Goal: Task Accomplishment & Management: Complete application form

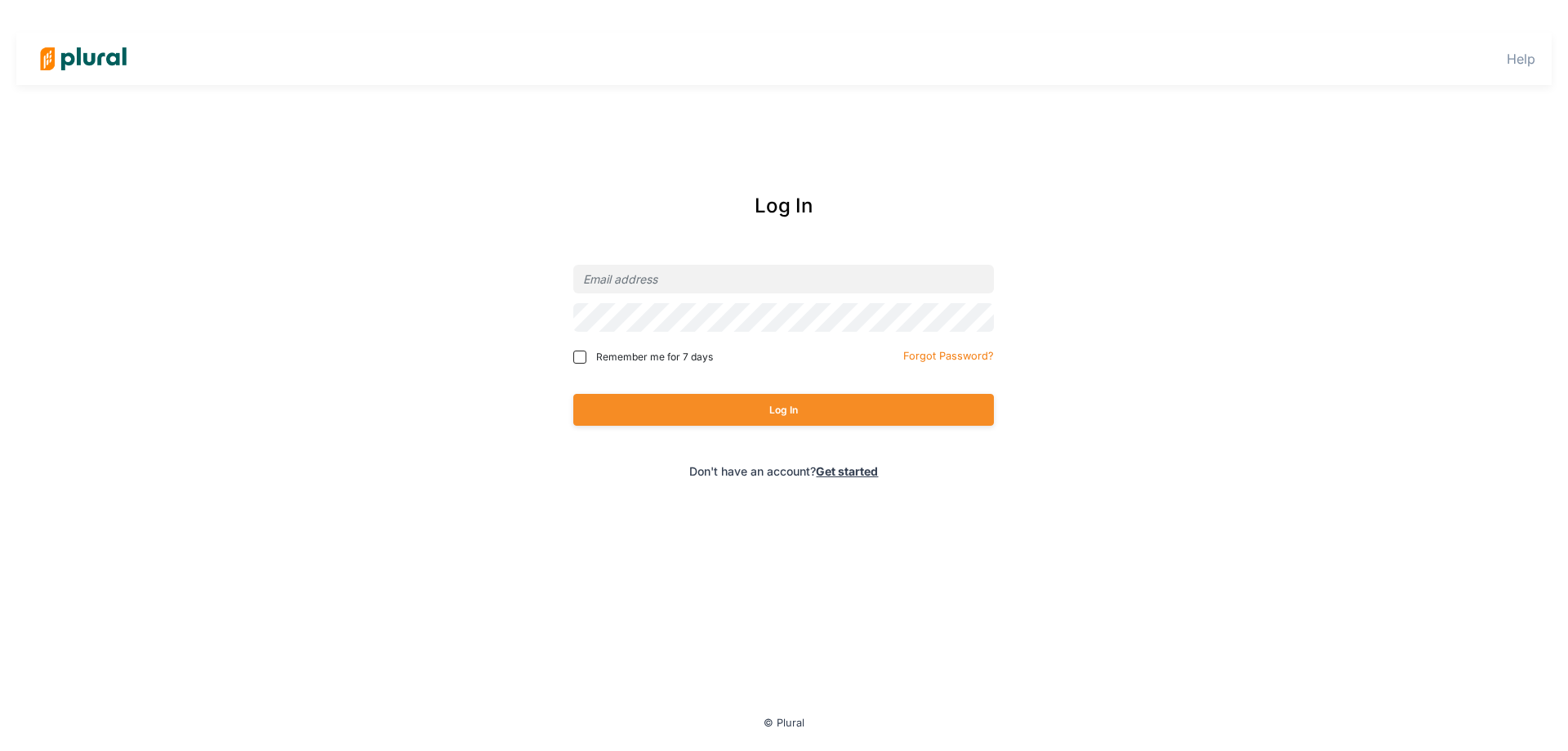
click at [854, 471] on link "Get started" at bounding box center [847, 471] width 62 height 14
click at [815, 472] on font "立即开始" at bounding box center [818, 472] width 46 height 14
click at [411, 335] on div "登录 记住我 7 天 忘记密码？ 登录 还没有账户？ 立即开始" at bounding box center [784, 335] width 988 height 323
click at [841, 477] on link "Get started" at bounding box center [847, 471] width 62 height 14
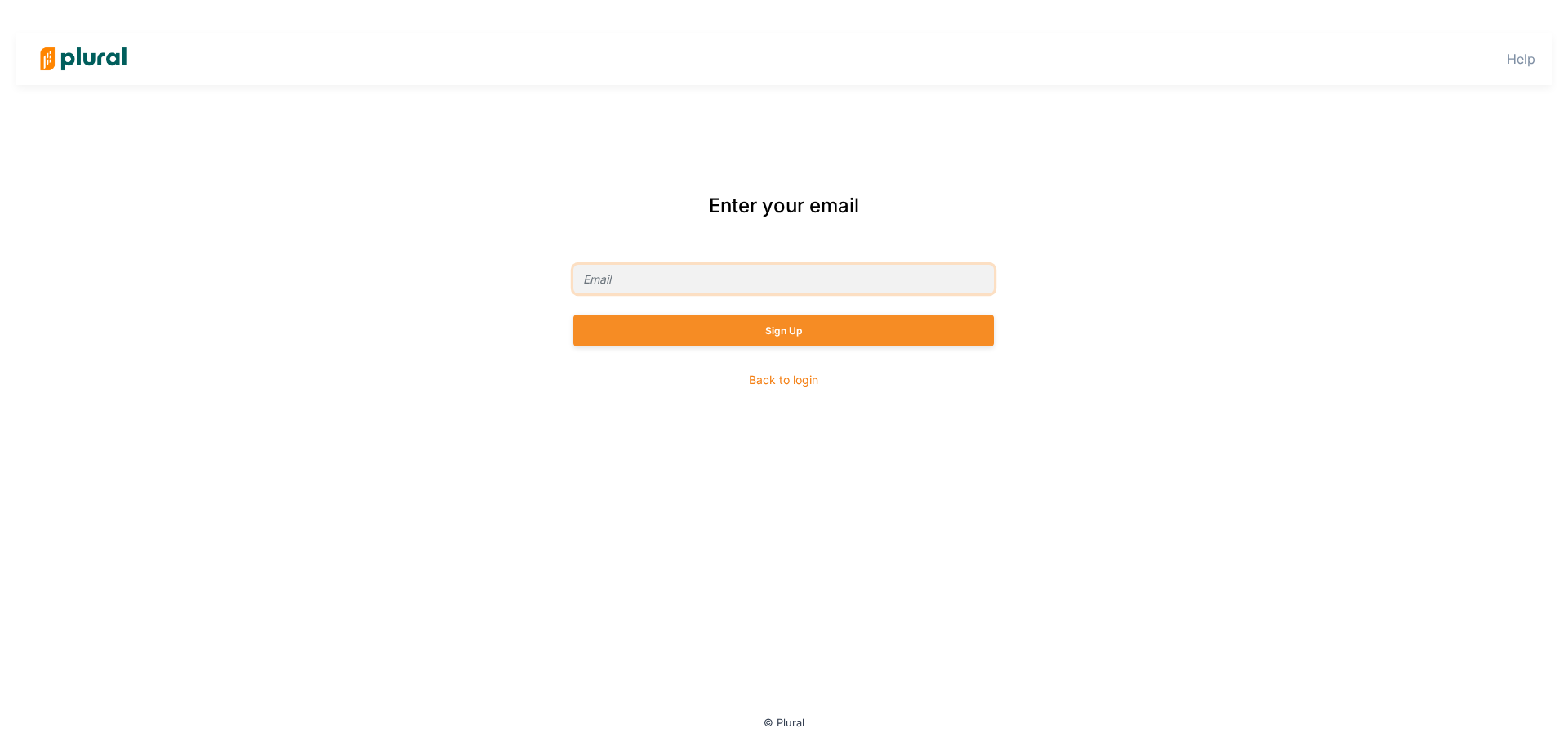
click at [679, 275] on input "text" at bounding box center [784, 279] width 421 height 28
click at [672, 282] on input "text" at bounding box center [784, 279] width 421 height 28
paste input "MELEN100"
type input "[EMAIL_ADDRESS][DOMAIN_NAME]"
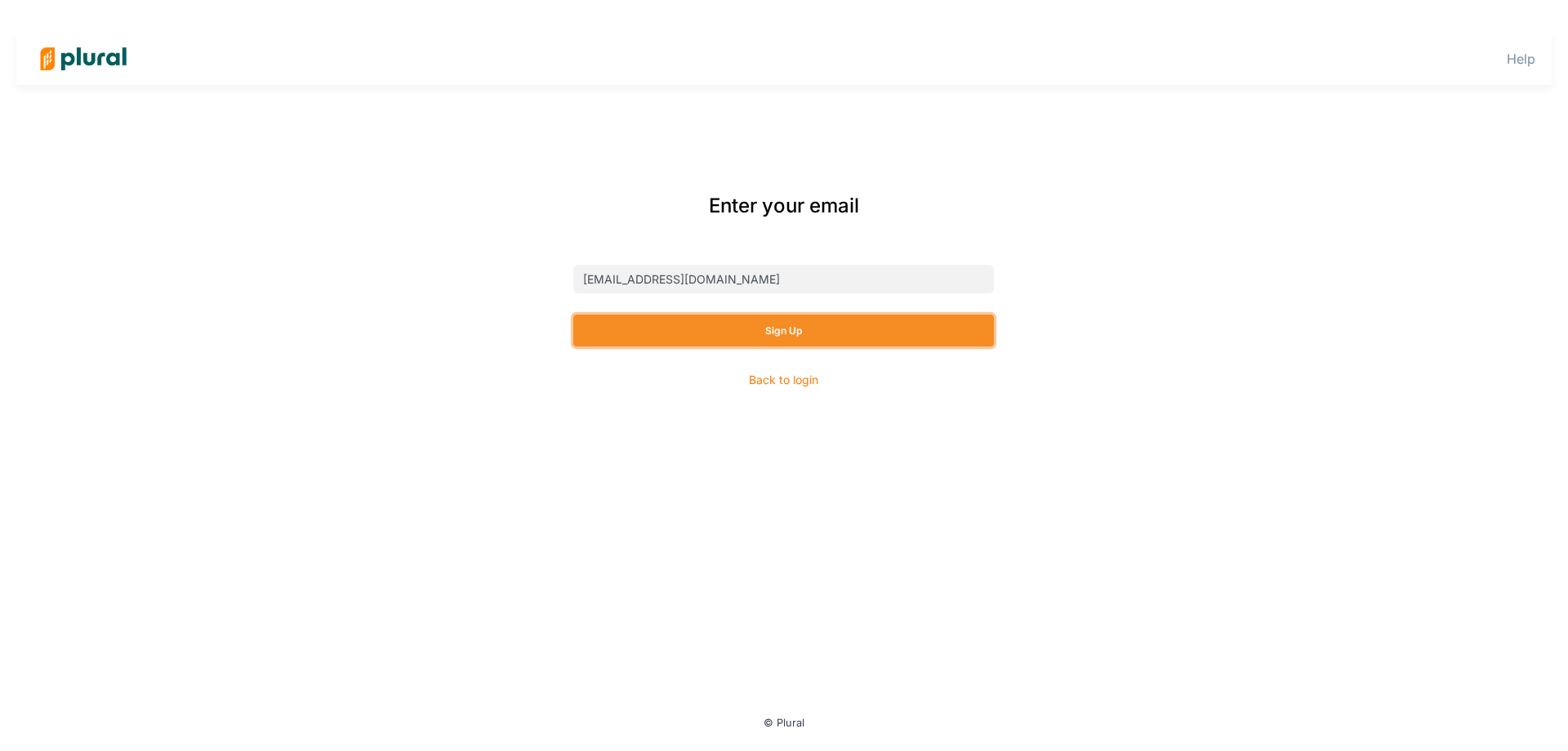
click at [668, 325] on button "Sign Up" at bounding box center [784, 330] width 421 height 32
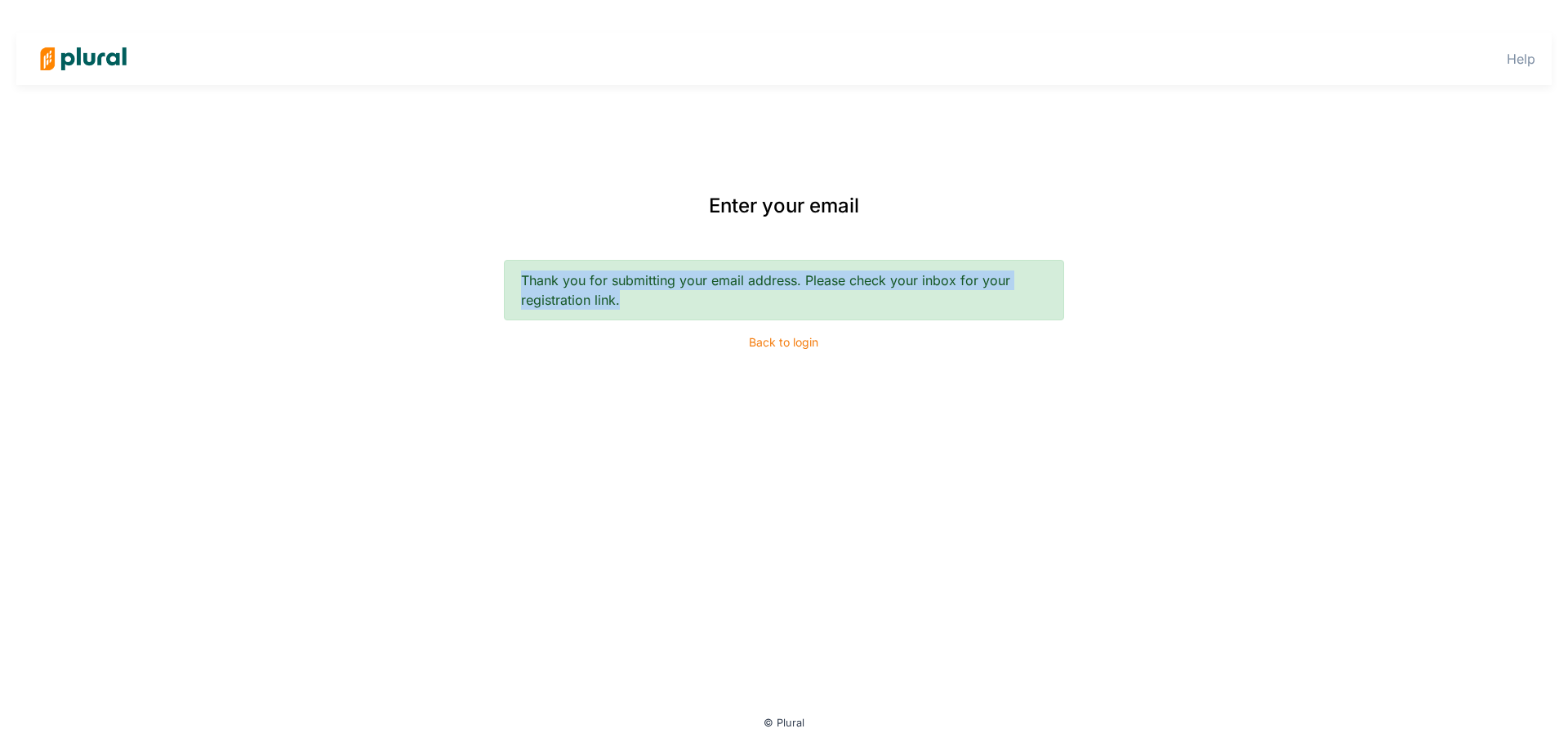
drag, startPoint x: 513, startPoint y: 276, endPoint x: 672, endPoint y: 302, distance: 161.1
click at [672, 302] on div "Thank you for submitting your email address. Please check your inbox for your r…" at bounding box center [784, 290] width 561 height 60
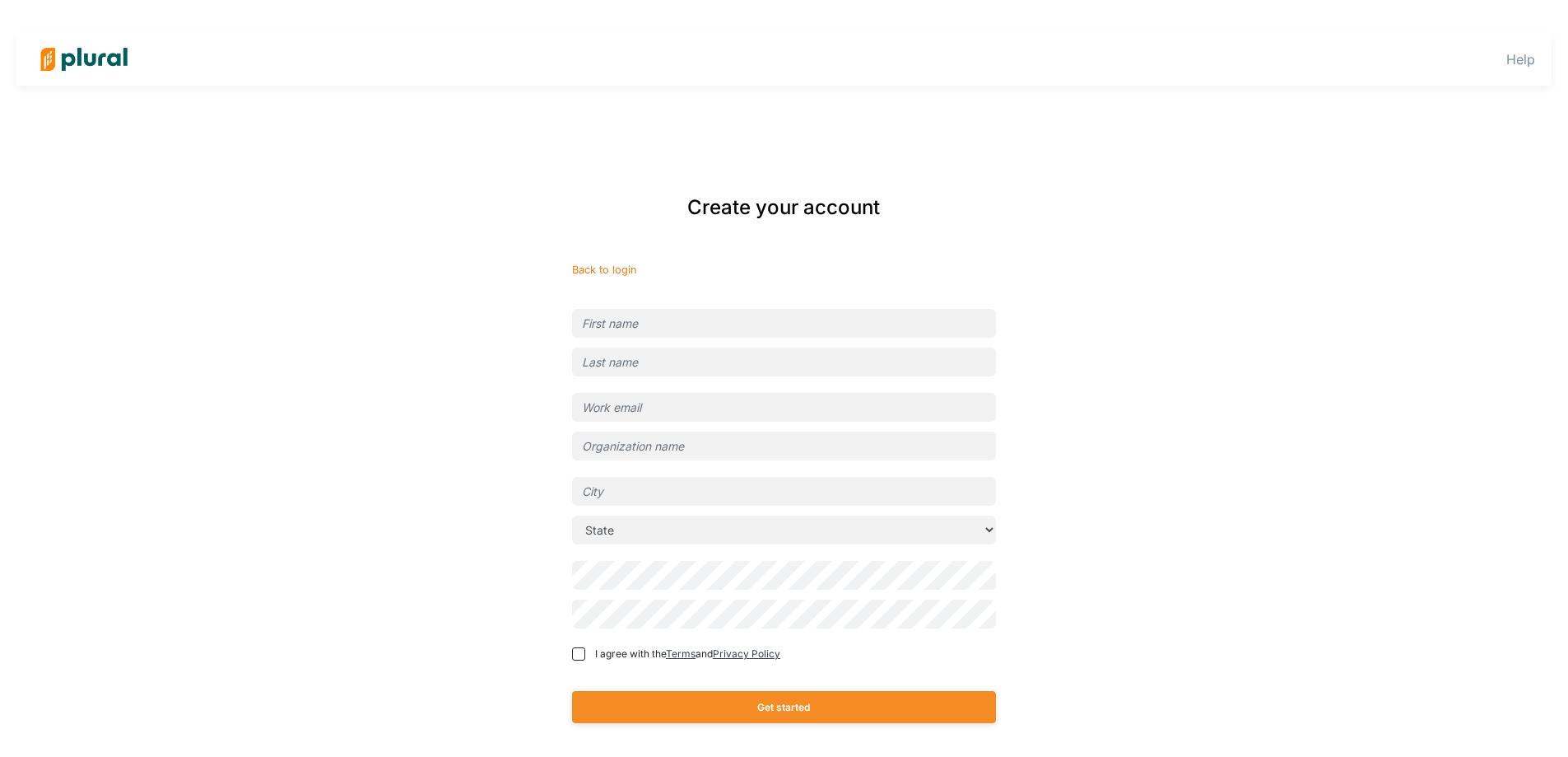
click at [689, 324] on input "text" at bounding box center [784, 323] width 424 height 29
type input "[EMAIL_ADDRESS][DOMAIN_NAME]"
type input "[GEOGRAPHIC_DATA][US_STATE]"
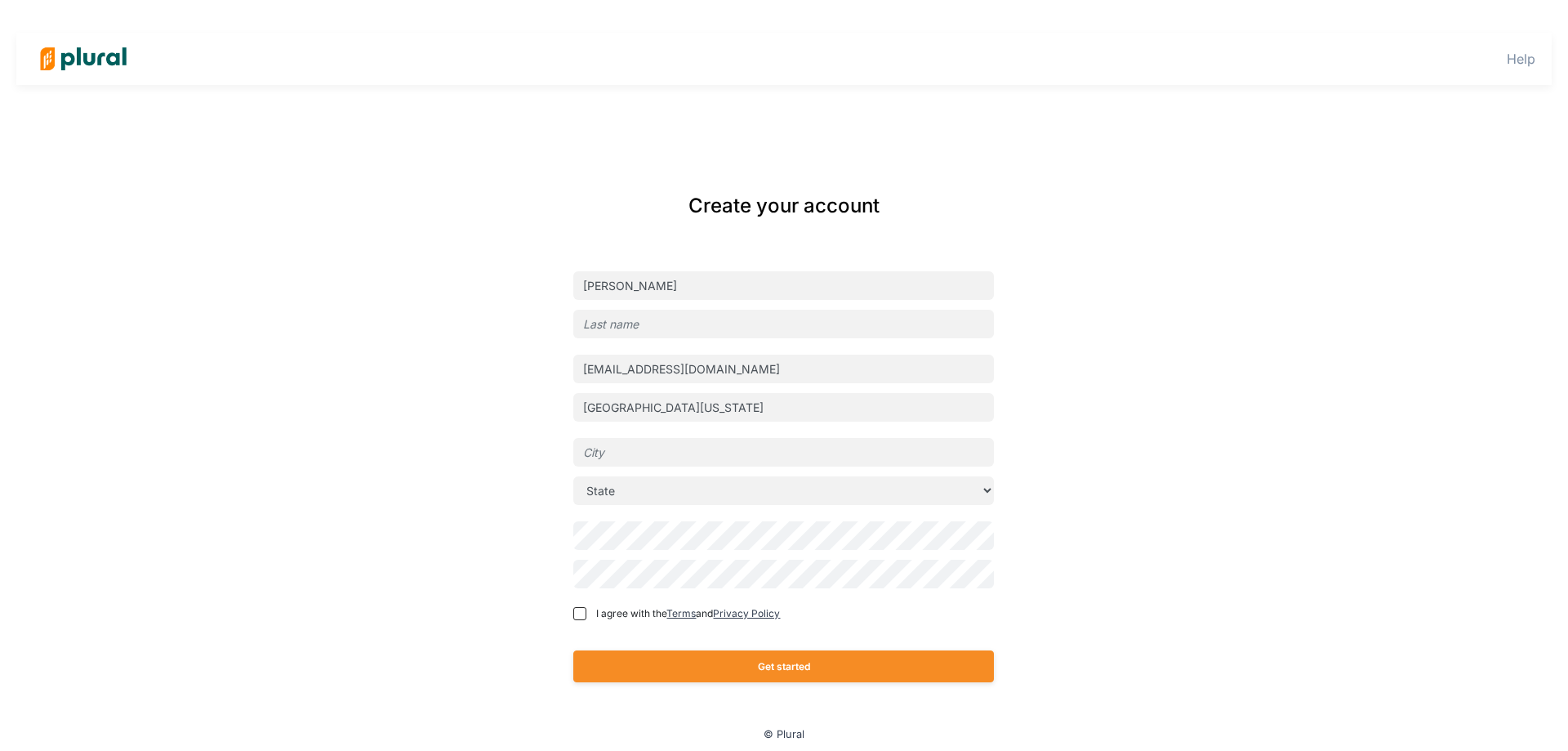
type input "[PERSON_NAME]"
drag, startPoint x: 391, startPoint y: 482, endPoint x: 427, endPoint y: 483, distance: 36.0
click at [391, 482] on div "Create your account [PERSON_NAME] [EMAIL_ADDRESS][DOMAIN_NAME] [GEOGRAPHIC_DATA…" at bounding box center [784, 448] width 988 height 548
click at [662, 449] on input "text" at bounding box center [784, 452] width 421 height 28
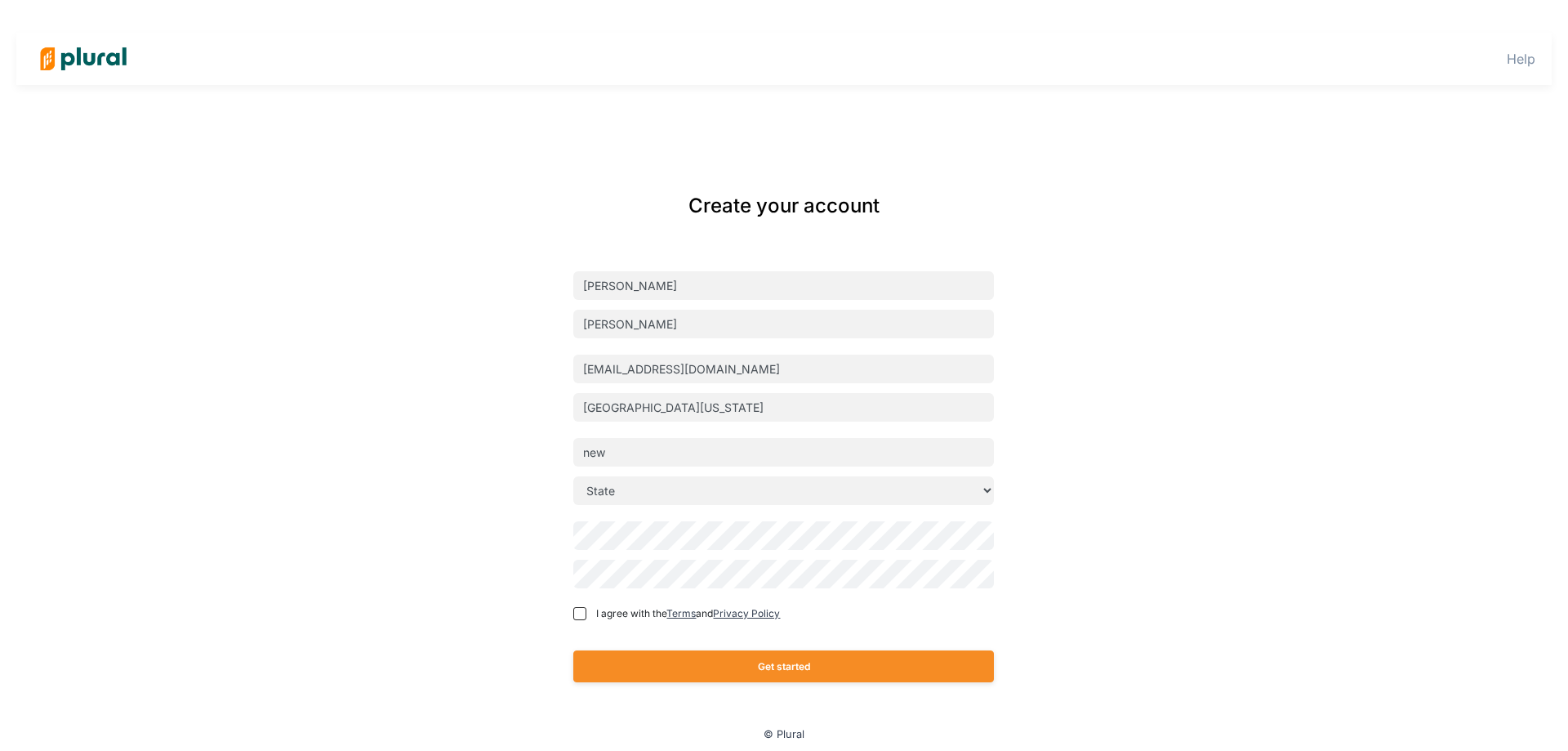
type input "[US_STATE]"
select select "NY"
click at [766, 488] on select "State [US_STATE] [US_STATE] [US_STATE] [US_STATE] [US_STATE] [US_STATE] [US_STA…" at bounding box center [784, 490] width 421 height 28
click at [574, 477] on select "State [US_STATE] [US_STATE] [US_STATE] [US_STATE] [US_STATE] [US_STATE] [US_STA…" at bounding box center [784, 490] width 421 height 28
drag, startPoint x: 649, startPoint y: 451, endPoint x: 505, endPoint y: 452, distance: 144.0
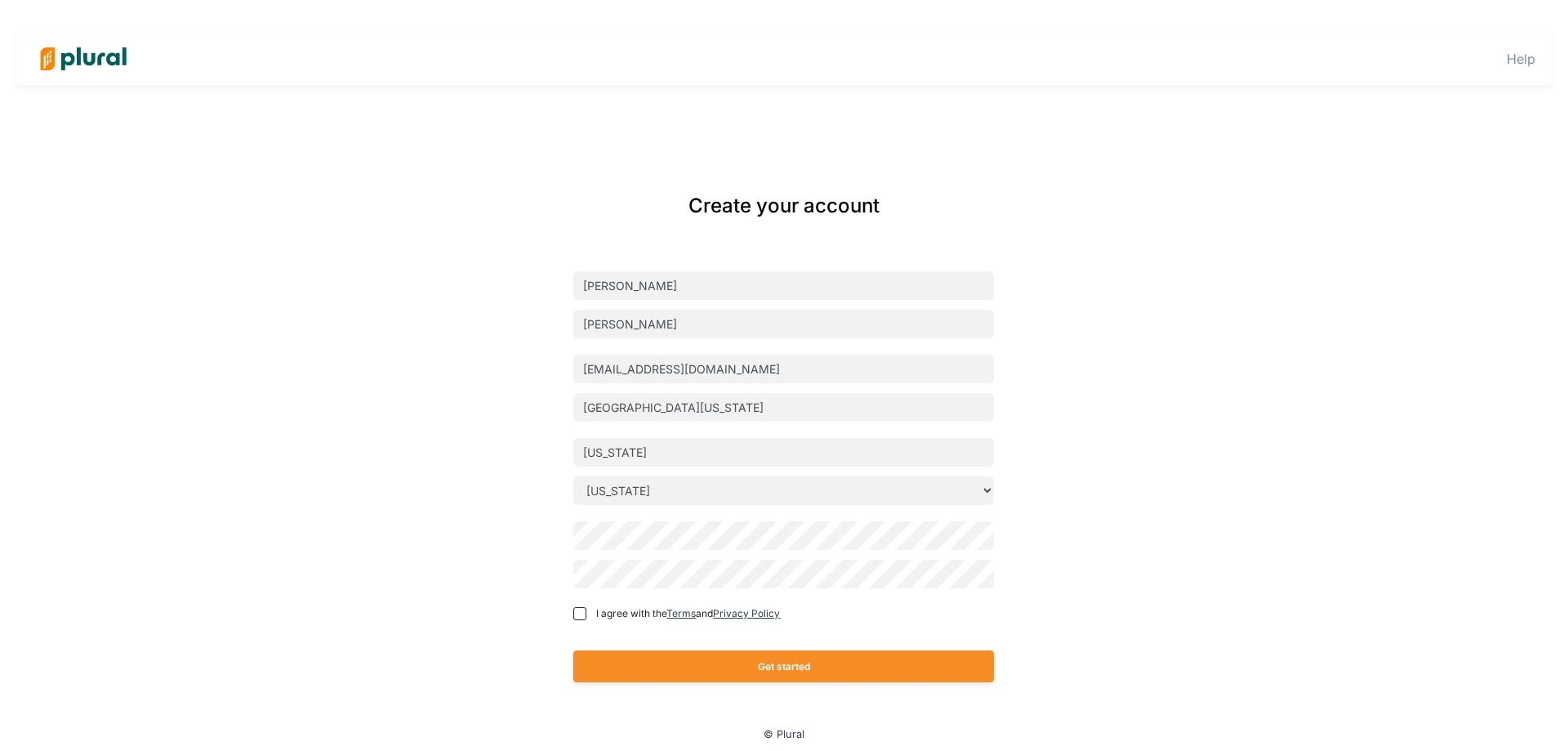
click at [505, 452] on div "Create your account [PERSON_NAME] [EMAIL_ADDRESS][DOMAIN_NAME] [GEOGRAPHIC_DATA…" at bounding box center [784, 448] width 659 height 548
click at [635, 453] on input "text" at bounding box center [784, 452] width 421 height 28
paste input "[US_STATE]"
type input "[US_STATE]"
click at [610, 490] on select "State [US_STATE] [US_STATE] [US_STATE] [US_STATE] [US_STATE] [US_STATE] [US_STA…" at bounding box center [784, 490] width 421 height 28
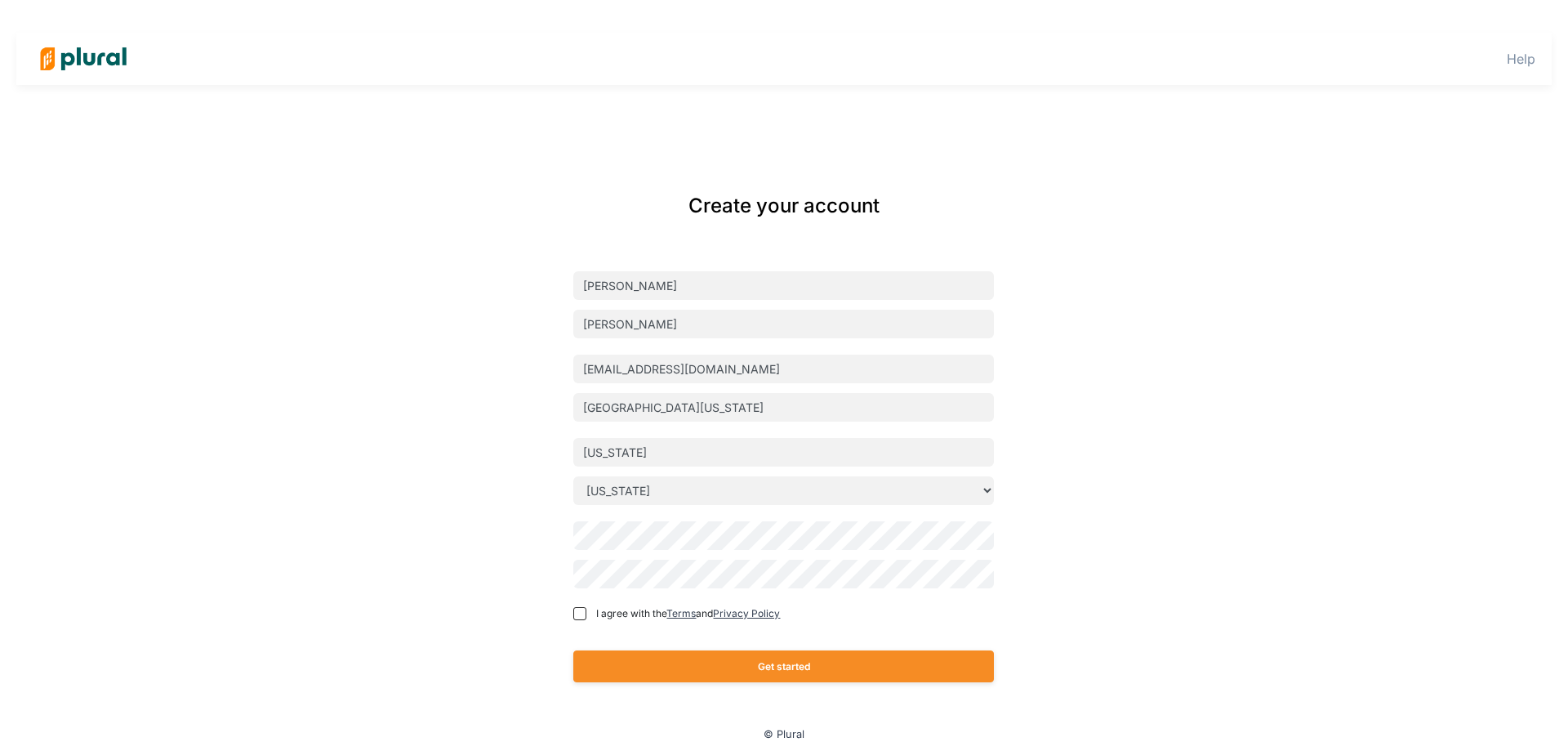
click at [610, 490] on select "State [US_STATE] [US_STATE] [US_STATE] [US_STATE] [US_STATE] [US_STATE] [US_STA…" at bounding box center [784, 490] width 421 height 28
drag, startPoint x: 753, startPoint y: 370, endPoint x: 515, endPoint y: 353, distance: 238.6
click at [515, 353] on div "Create your account [PERSON_NAME] [EMAIL_ADDRESS][DOMAIN_NAME] [GEOGRAPHIC_DATA…" at bounding box center [784, 448] width 659 height 548
click at [588, 612] on label "I agree with the Terms and Privacy Policy" at bounding box center [686, 613] width 224 height 15
click at [587, 612] on input "I agree with the Terms and Privacy Policy" at bounding box center [580, 613] width 13 height 13
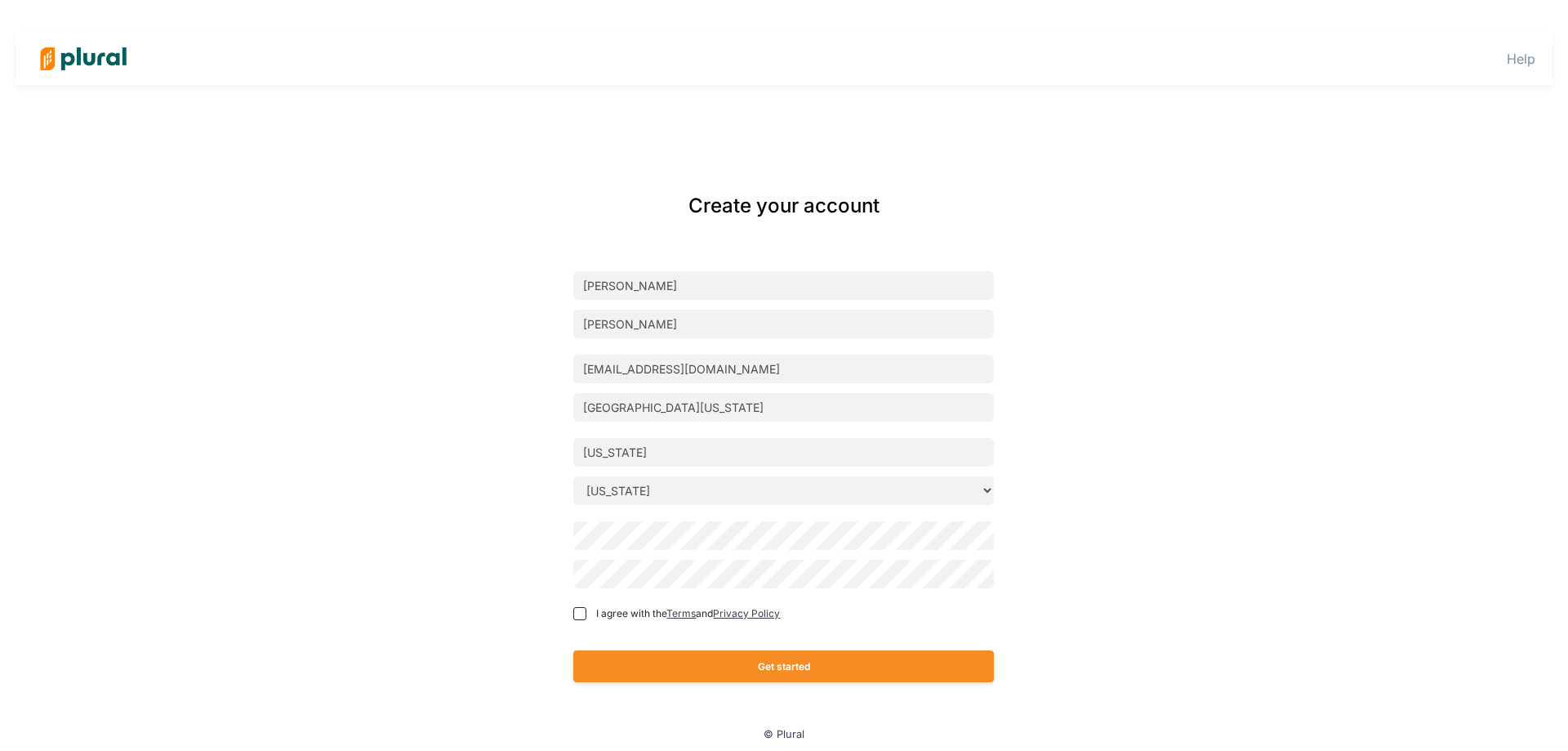
checkbox input "true"
click at [651, 672] on button "Get started" at bounding box center [784, 666] width 421 height 32
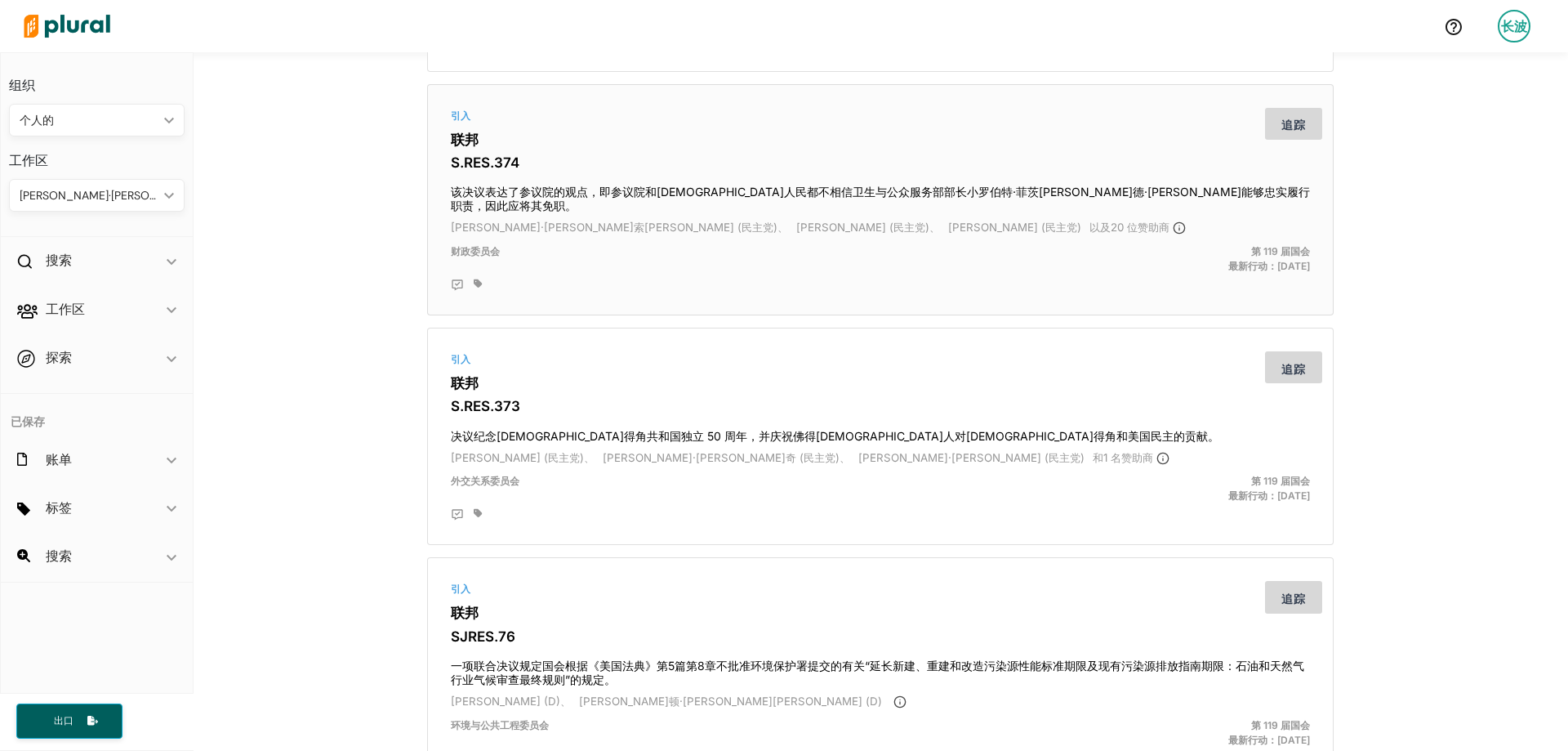
scroll to position [327, 0]
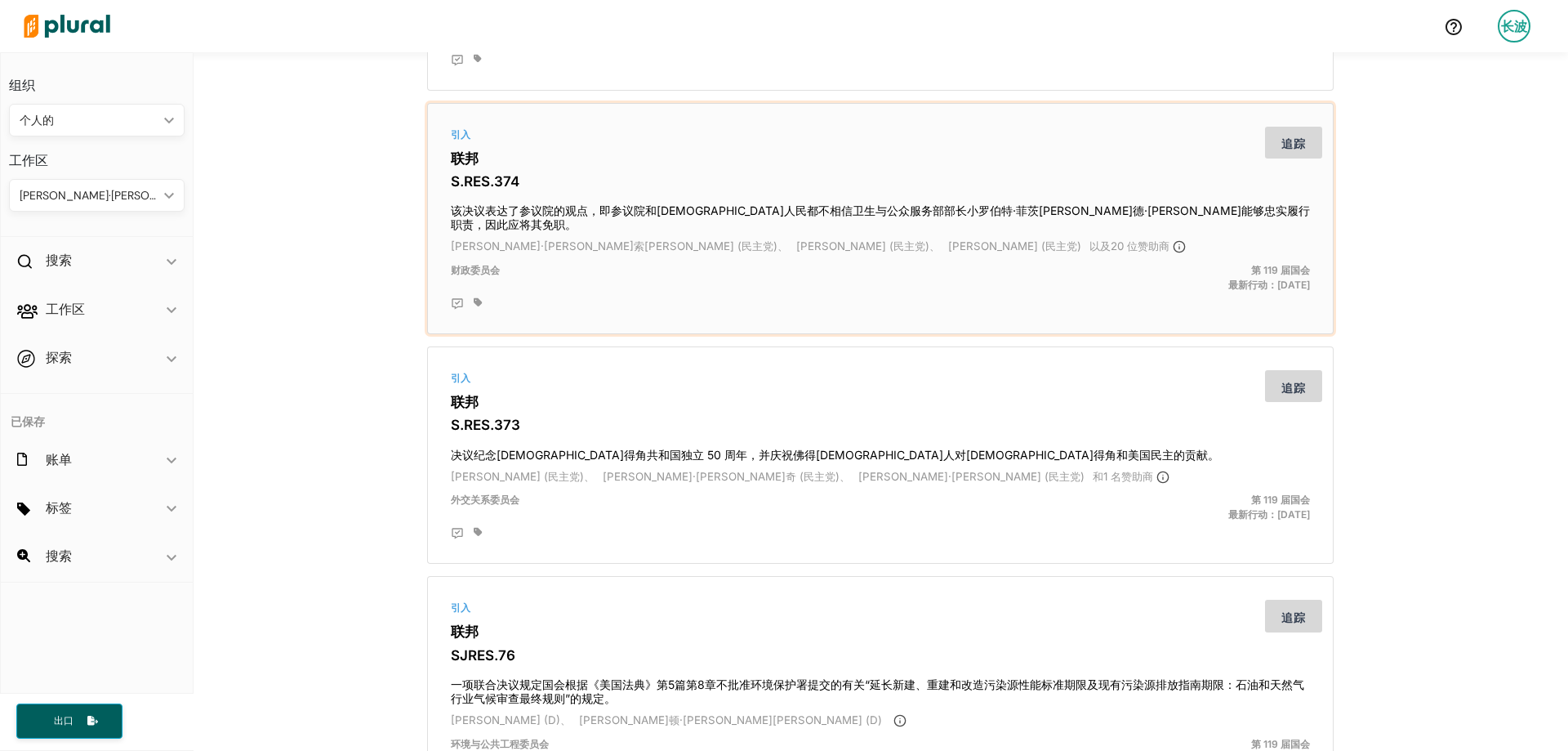
click at [1248, 154] on h3 "联邦" at bounding box center [880, 158] width 859 height 16
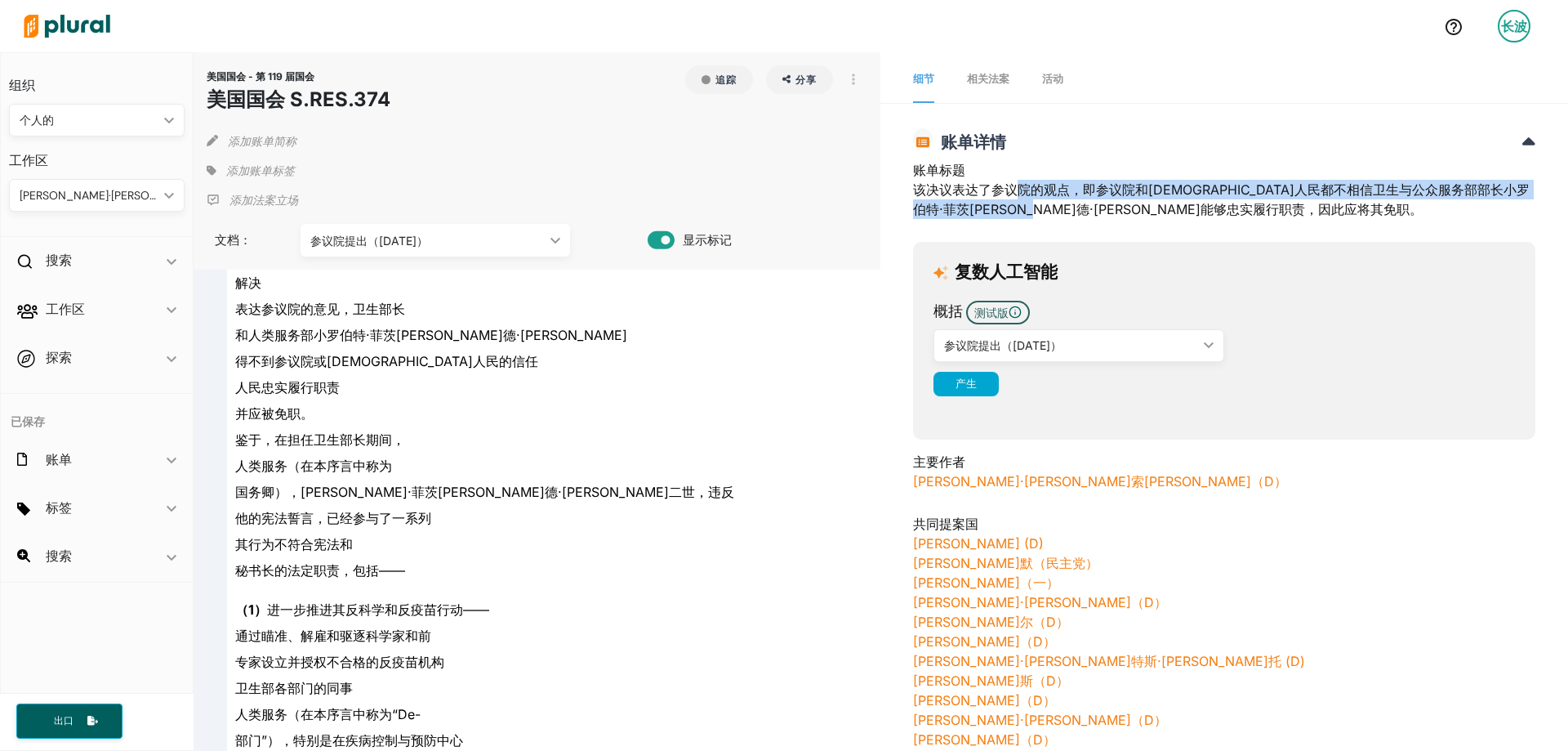
drag, startPoint x: 1012, startPoint y: 190, endPoint x: 1170, endPoint y: 202, distance: 158.5
click at [1170, 202] on div "账单标题 该决议表达了参议院的观点，即参议院和[DEMOGRAPHIC_DATA]人民都不相信卫生与公众服务部部长小罗伯特·菲茨[PERSON_NAME]德·…" at bounding box center [1225, 194] width 623 height 69
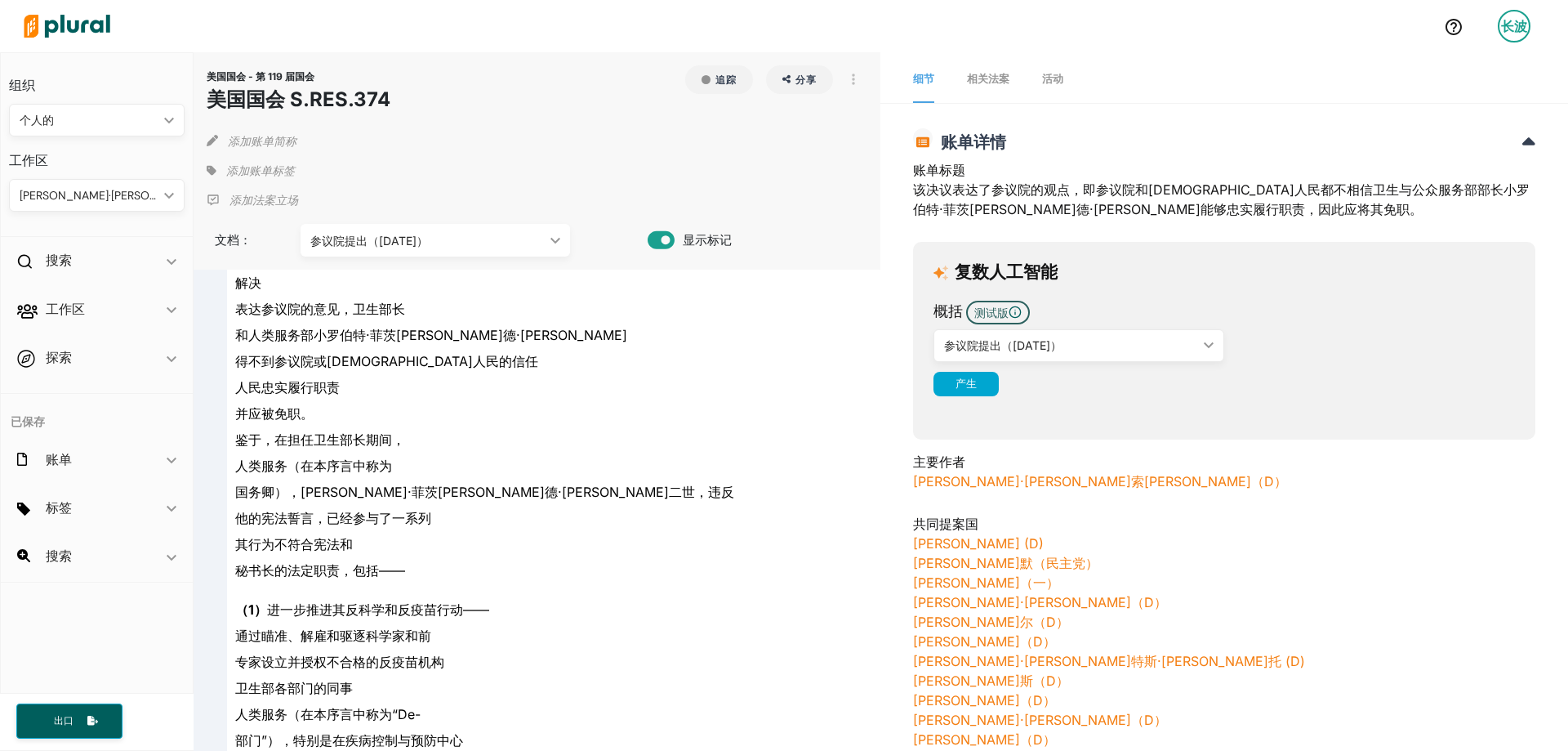
click at [1147, 333] on div "参议院提出（[DATE]） ic_keyboard_arrow_down" at bounding box center [1079, 346] width 291 height 33
click at [1157, 340] on div "参议院提出（[DATE]）" at bounding box center [1071, 345] width 253 height 17
click at [1525, 40] on span "长波" at bounding box center [1515, 26] width 33 height 33
click at [1508, 77] on link "帐户设置" at bounding box center [1471, 72] width 143 height 40
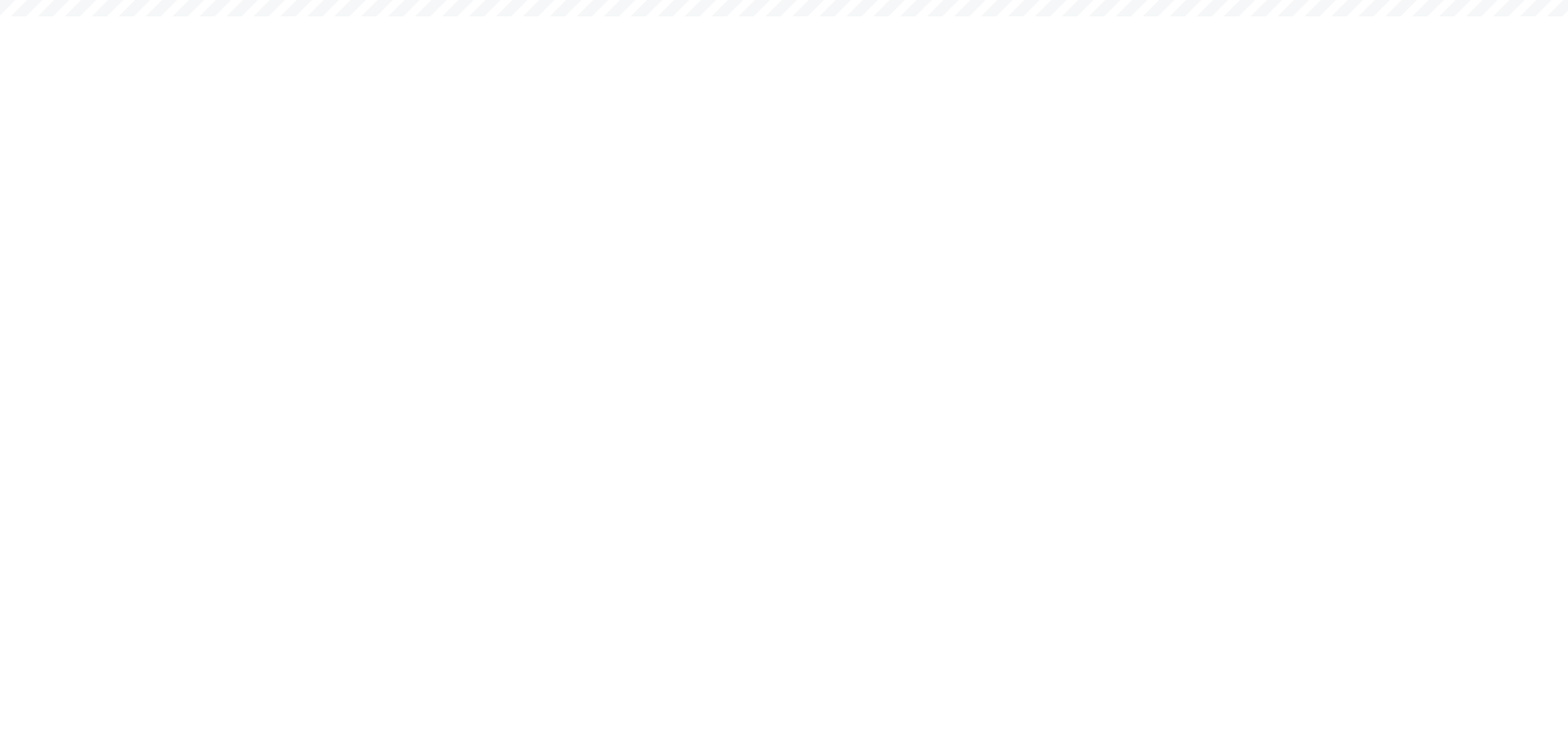
select select "NY"
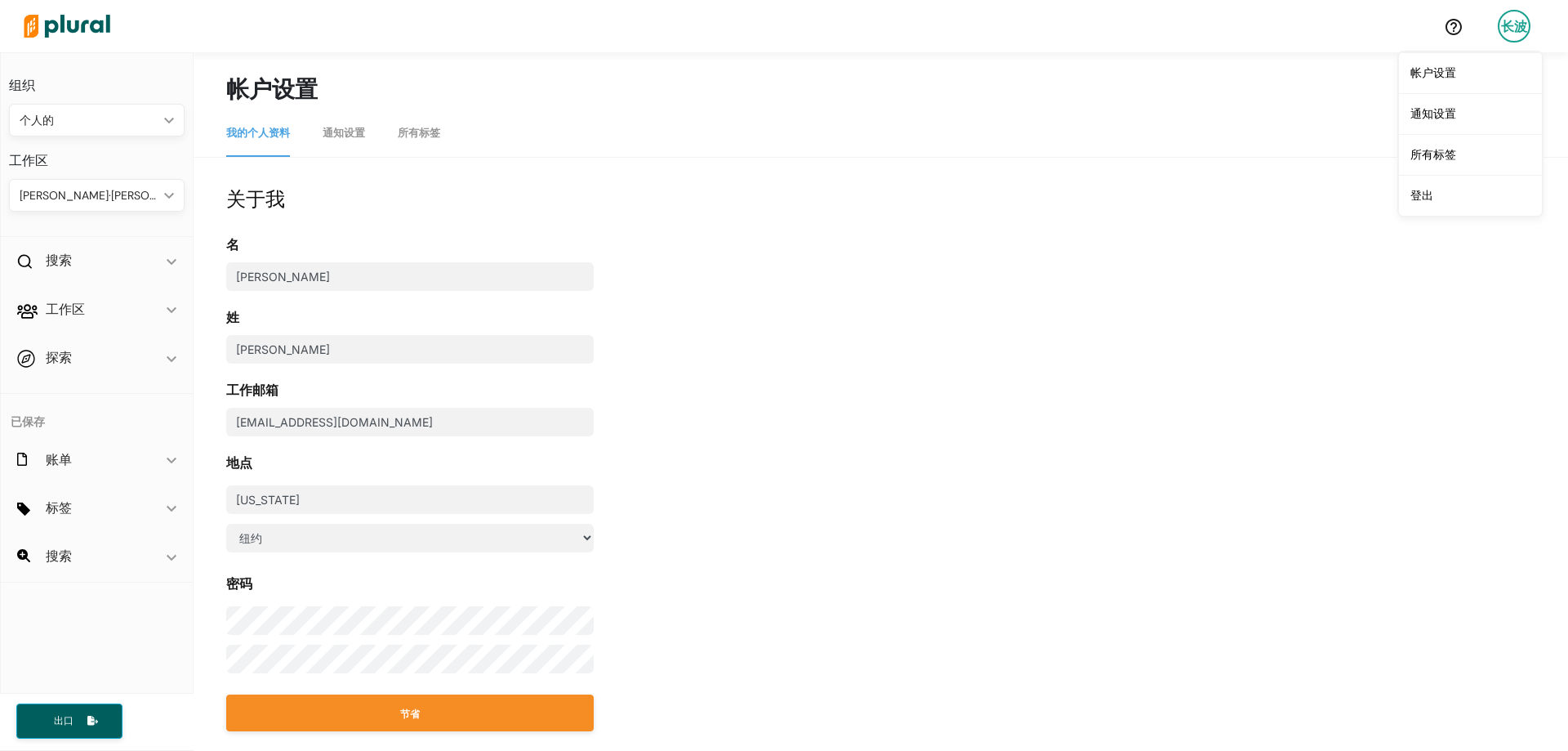
click at [335, 132] on font "通知设置" at bounding box center [343, 132] width 42 height 12
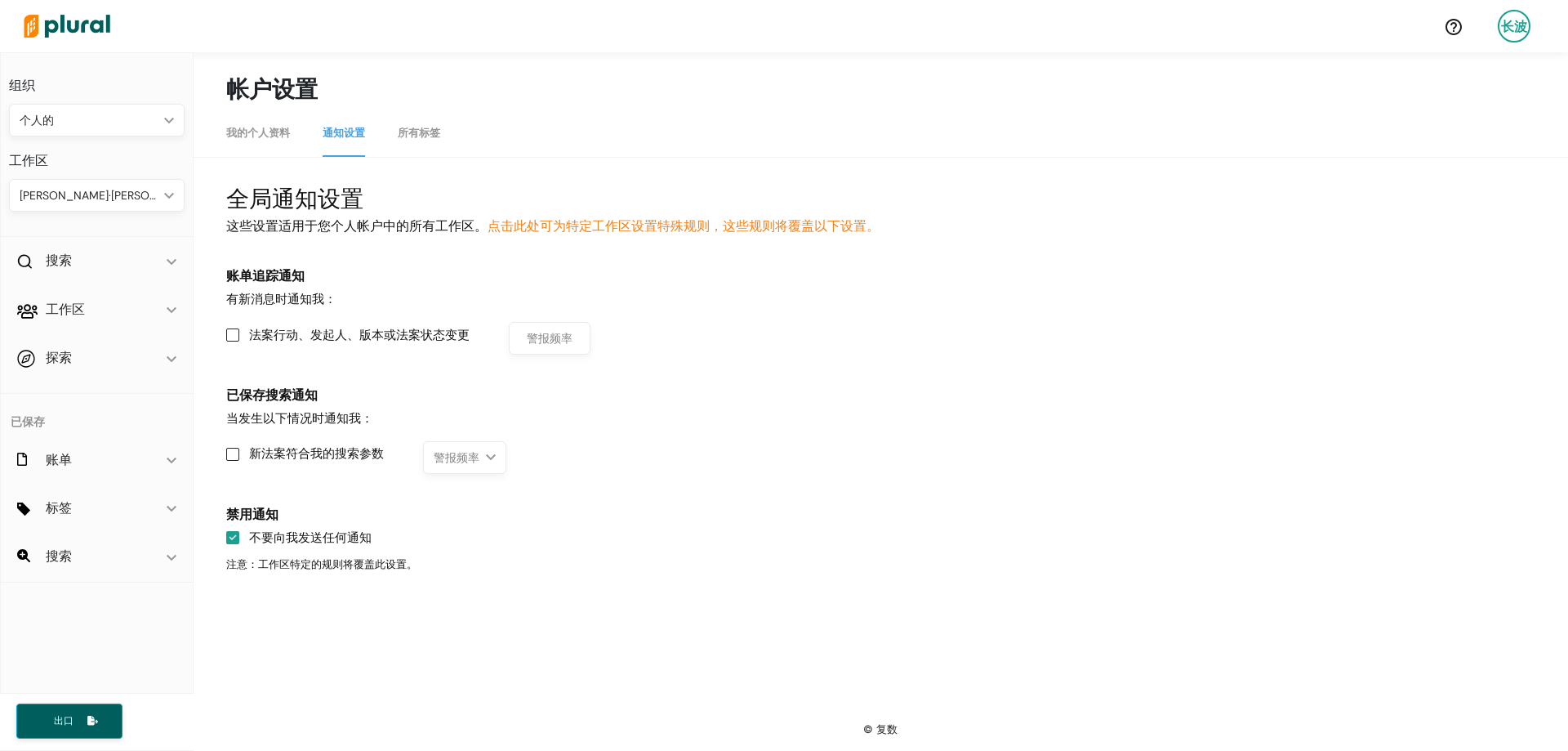
click at [416, 121] on link "所有标签" at bounding box center [418, 133] width 42 height 46
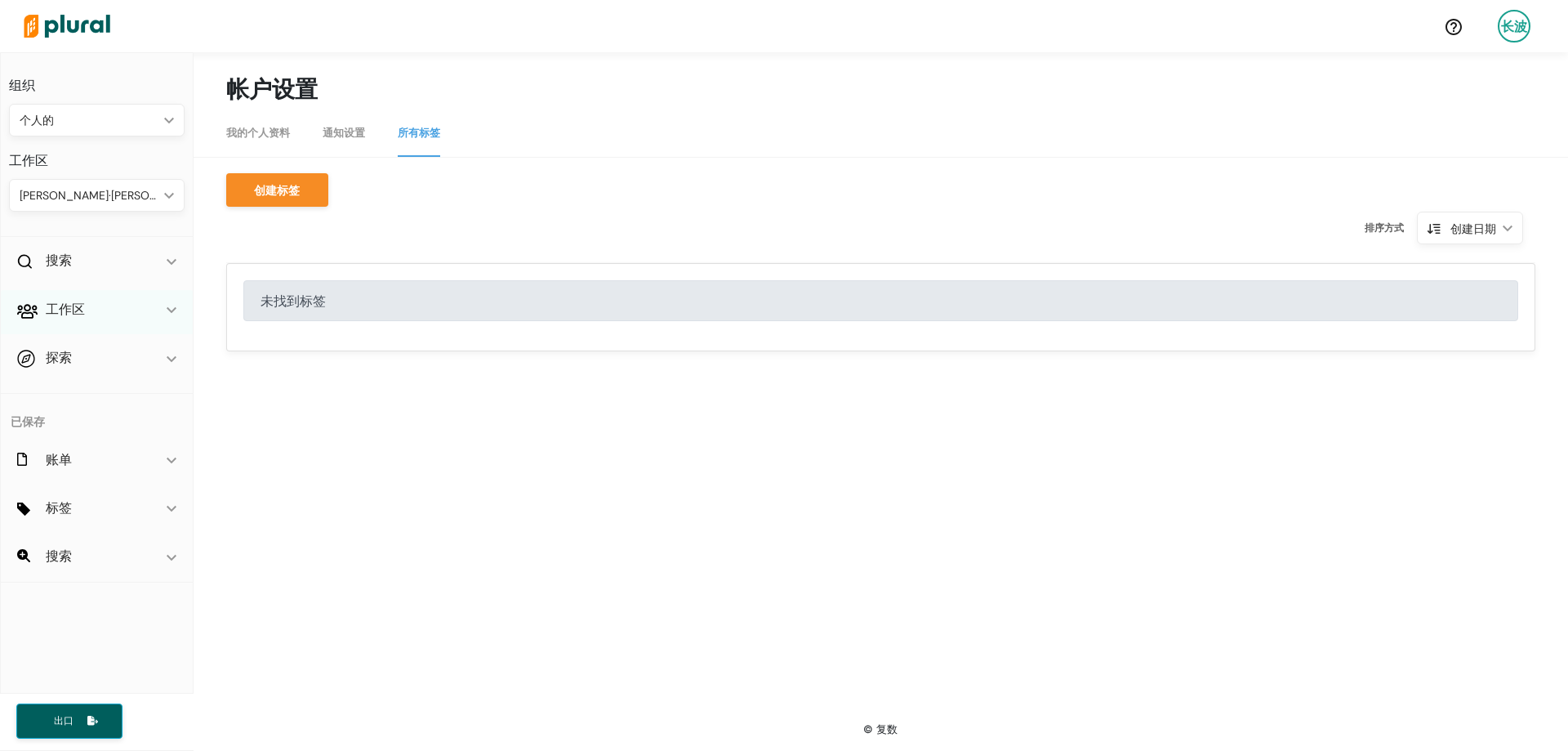
click at [133, 312] on div "工作区 ic_keyboard_arrow_down" at bounding box center [96, 311] width 192 height 44
click at [99, 337] on div "成员 账单 标签 已保存的搜索 活动" at bounding box center [96, 397] width 192 height 126
click at [98, 343] on h4 "成员" at bounding box center [101, 346] width 151 height 15
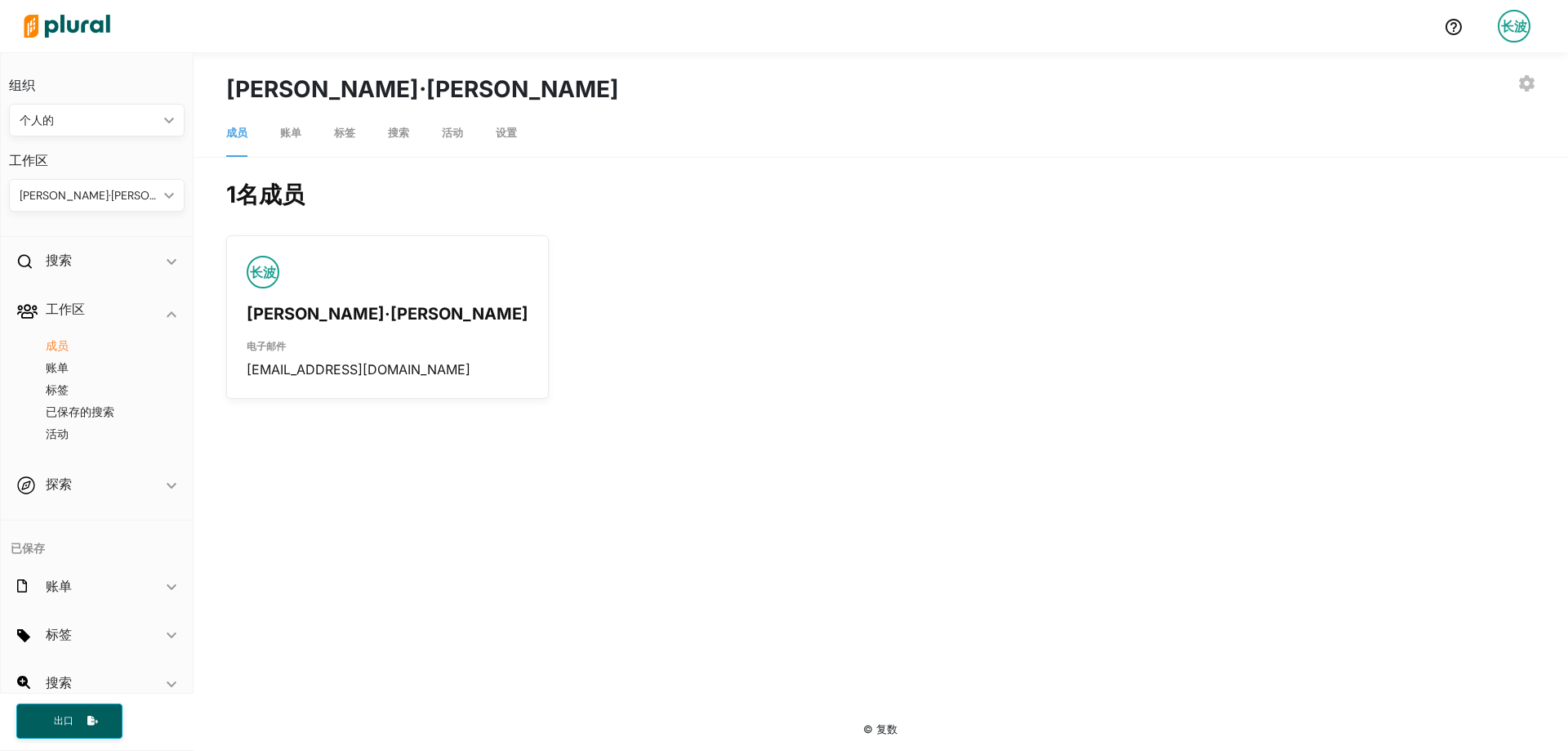
click at [283, 132] on font "账单" at bounding box center [291, 132] width 22 height 12
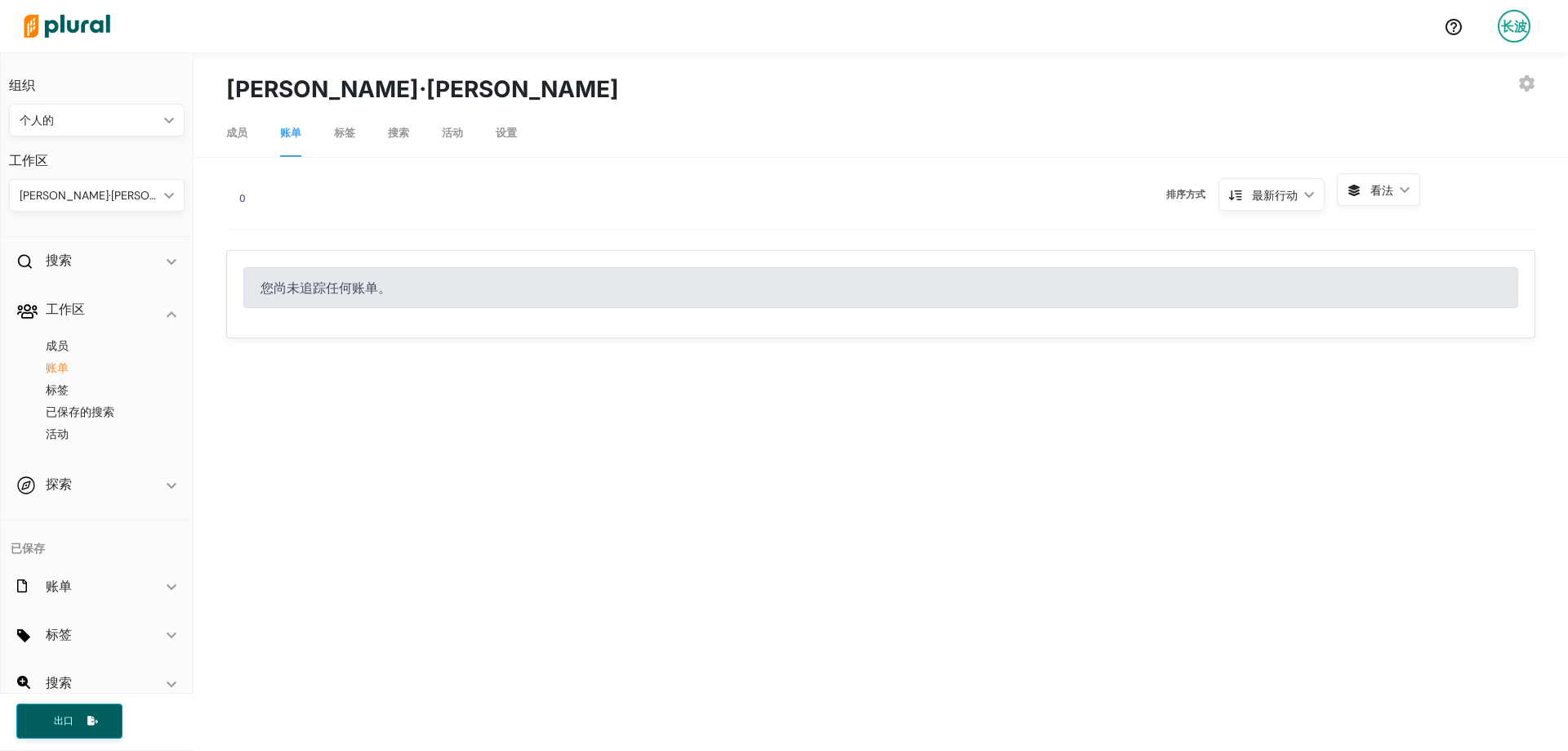
click at [339, 143] on link "标签" at bounding box center [344, 133] width 22 height 46
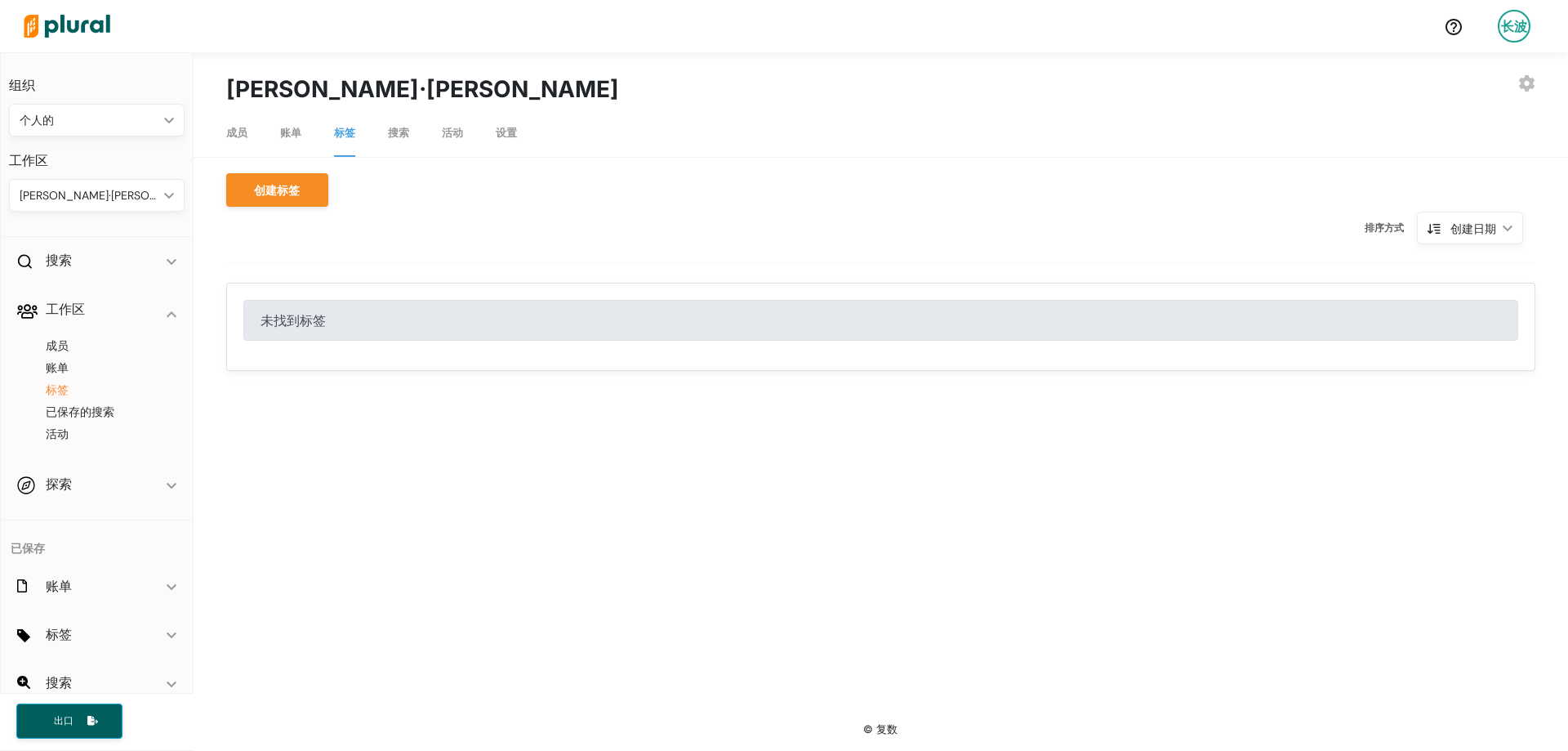
click at [237, 138] on font "成员" at bounding box center [237, 132] width 22 height 12
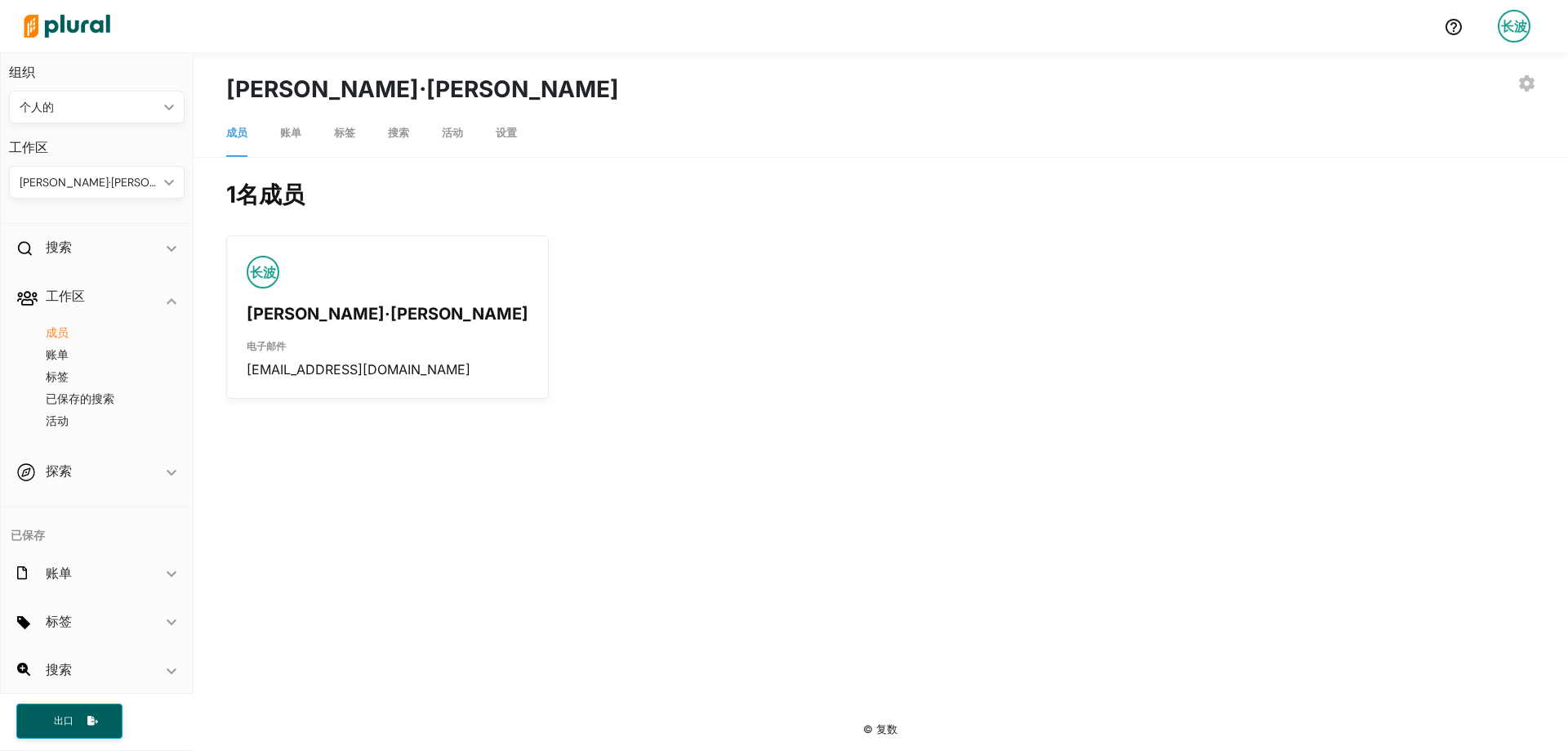
scroll to position [16, 0]
click at [1529, 17] on span "长波" at bounding box center [1515, 26] width 33 height 33
click at [1450, 157] on font "所有标签" at bounding box center [1433, 154] width 46 height 15
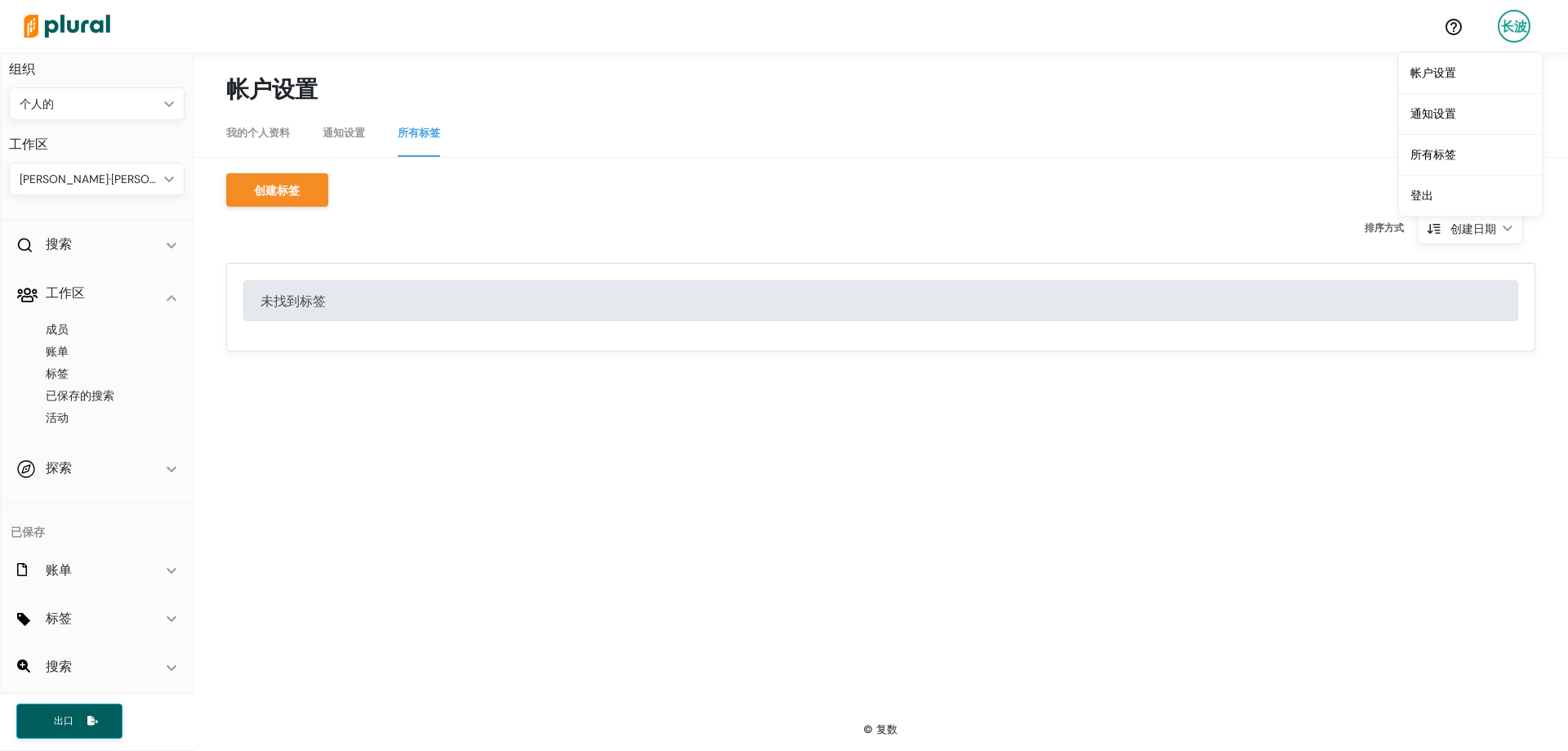
click at [72, 28] on img at bounding box center [66, 26] width 114 height 57
